Goal: Find specific page/section: Find specific page/section

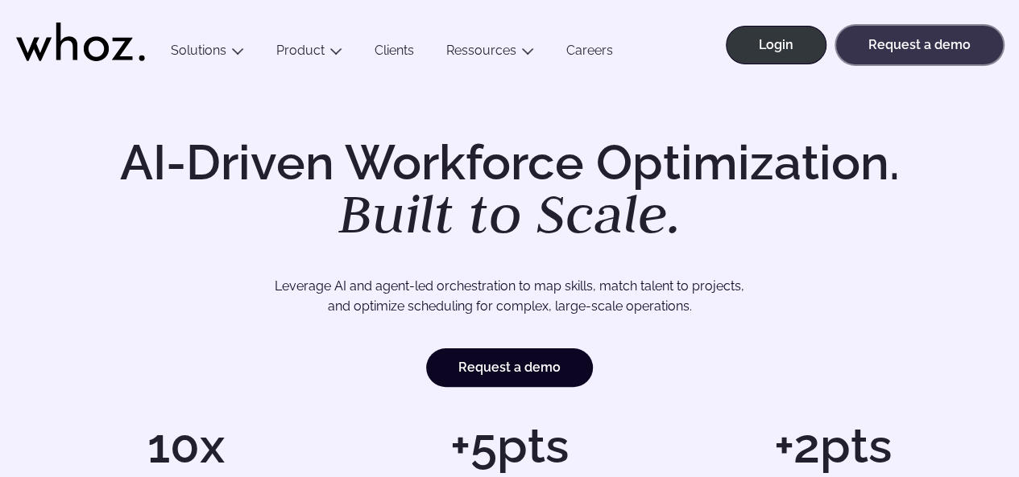
click at [968, 58] on link "Request a demo" at bounding box center [919, 45] width 167 height 39
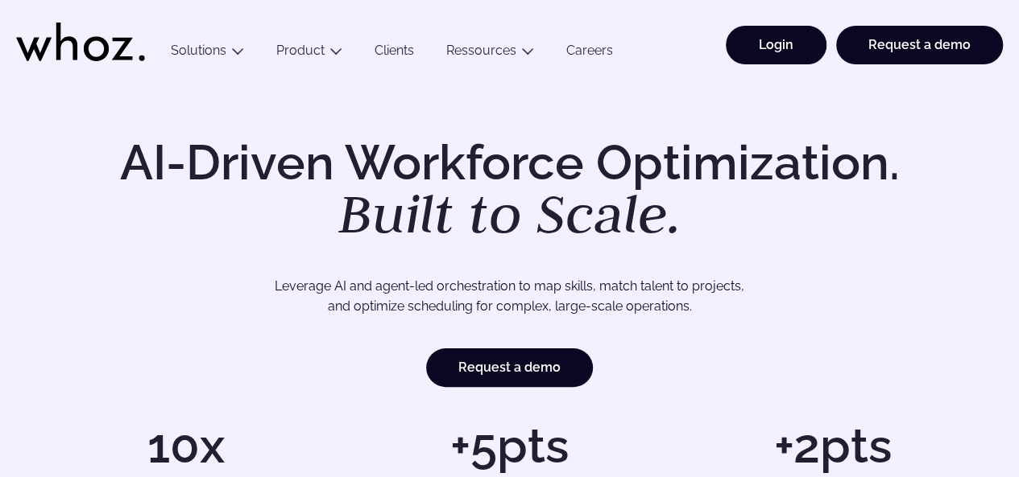
click at [800, 47] on link "Login" at bounding box center [775, 45] width 101 height 39
